Goal: Go to known website: Access a specific website the user already knows

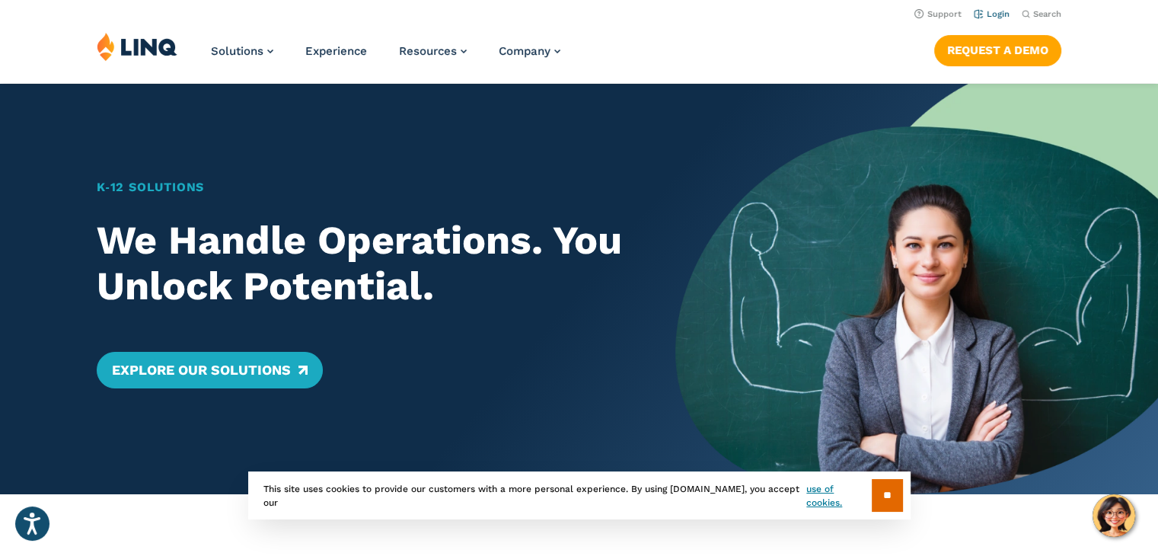
click at [991, 11] on link "Login" at bounding box center [992, 14] width 36 height 10
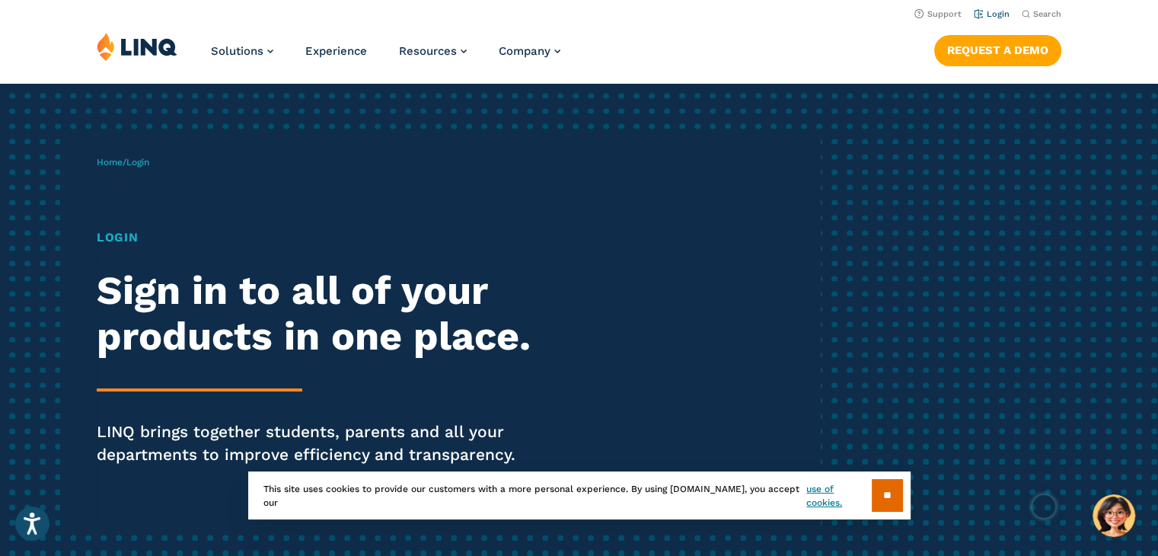
click at [998, 16] on link "Login" at bounding box center [992, 14] width 36 height 10
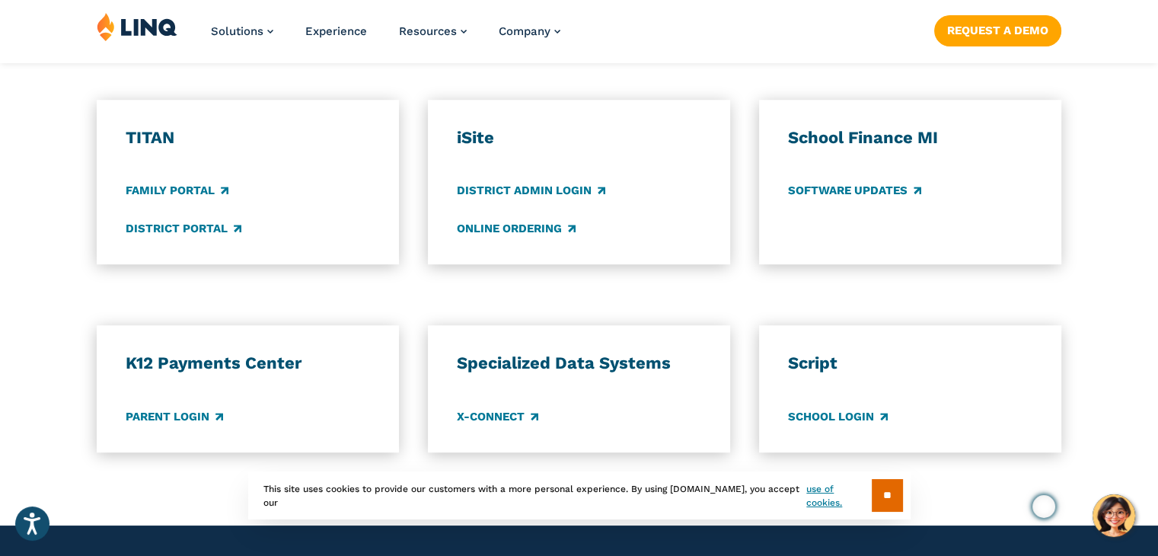
scroll to position [1120, 0]
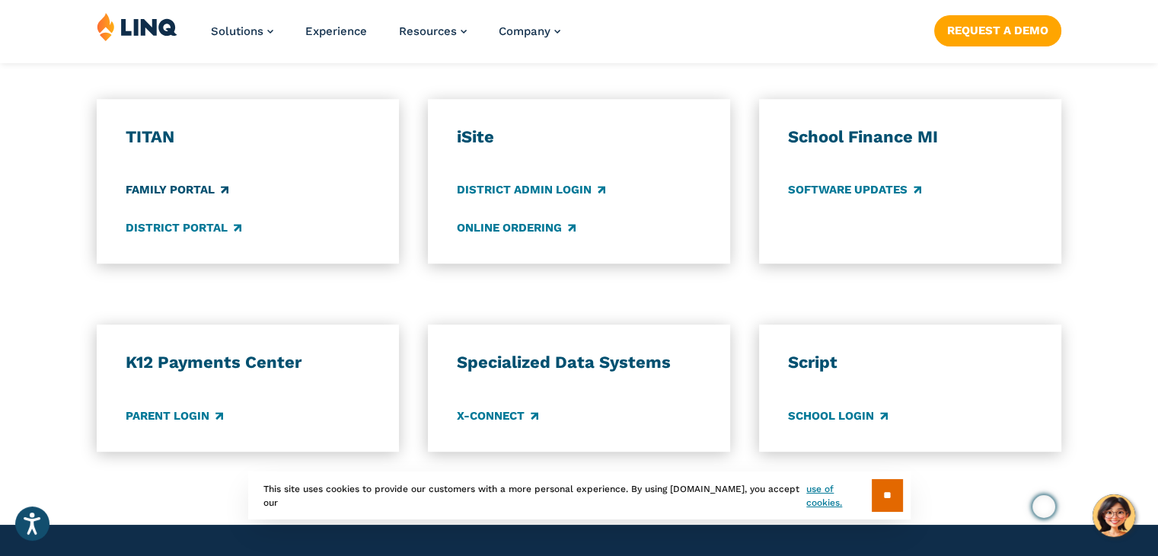
click at [178, 185] on link "Family Portal" at bounding box center [177, 190] width 103 height 17
